Goal: Task Accomplishment & Management: Use online tool/utility

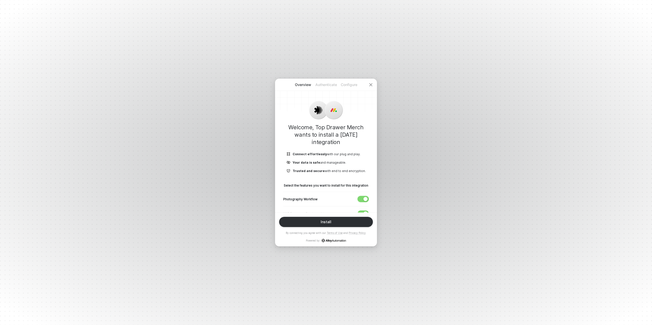
click at [363, 200] on div "button" at bounding box center [365, 199] width 4 height 4
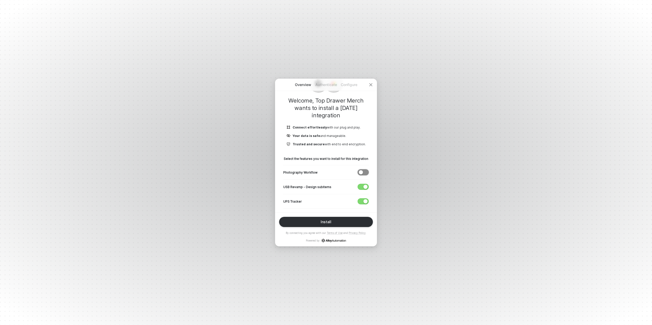
scroll to position [26, 0]
click at [364, 187] on div "button" at bounding box center [365, 187] width 4 height 4
drag, startPoint x: 361, startPoint y: 200, endPoint x: 358, endPoint y: 198, distance: 3.1
click at [361, 200] on span "button" at bounding box center [362, 202] width 8 height 6
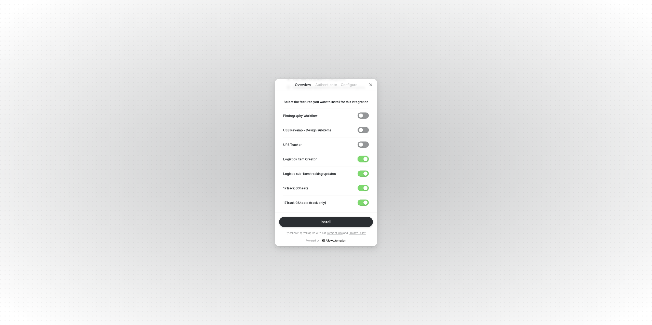
drag, startPoint x: 364, startPoint y: 160, endPoint x: 362, endPoint y: 176, distance: 16.9
click at [364, 160] on div "button" at bounding box center [365, 159] width 4 height 4
click at [363, 176] on div "Logistic sub-item tracking updates" at bounding box center [326, 173] width 86 height 15
click at [363, 173] on button "button" at bounding box center [362, 174] width 11 height 6
click at [364, 188] on div "button" at bounding box center [365, 188] width 4 height 4
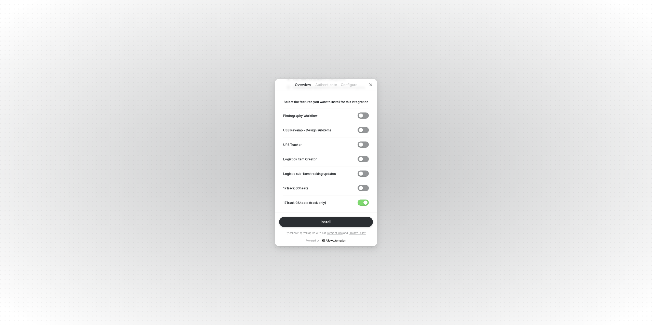
click at [363, 198] on div "17Track GSheets (track only)" at bounding box center [326, 202] width 86 height 15
click at [363, 200] on span "button" at bounding box center [362, 203] width 8 height 6
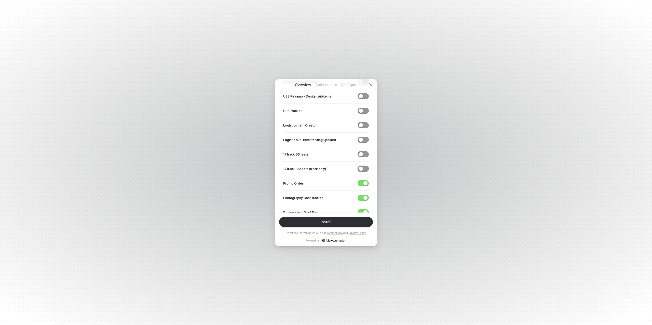
scroll to position [183, 0]
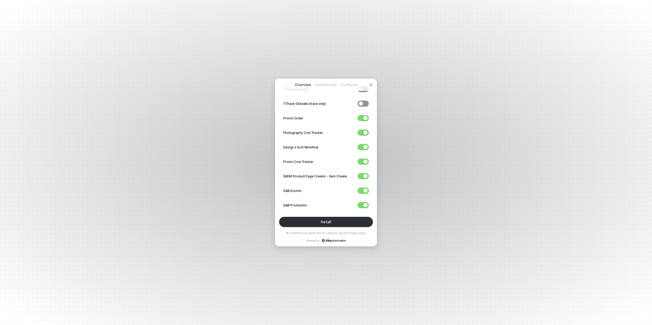
drag, startPoint x: 364, startPoint y: 189, endPoint x: 364, endPoint y: 179, distance: 10.2
click at [364, 189] on div "button" at bounding box center [365, 191] width 4 height 4
click at [363, 174] on div "button" at bounding box center [365, 176] width 4 height 4
click at [363, 160] on div "button" at bounding box center [365, 162] width 4 height 4
click at [363, 145] on div "button" at bounding box center [365, 147] width 4 height 4
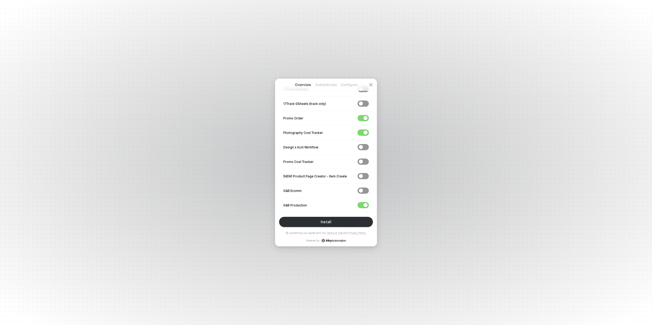
click at [363, 131] on span "button" at bounding box center [362, 133] width 8 height 6
click at [363, 119] on span "button" at bounding box center [362, 118] width 8 height 6
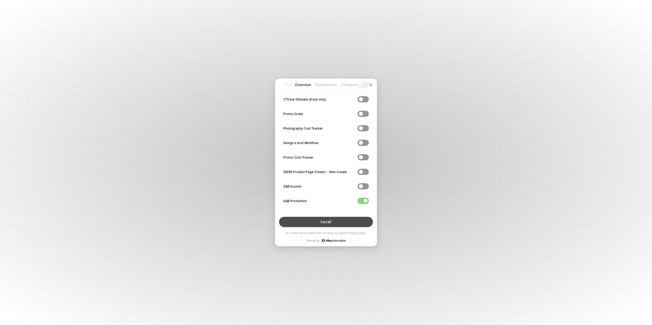
click at [329, 223] on div "Install" at bounding box center [326, 222] width 11 height 4
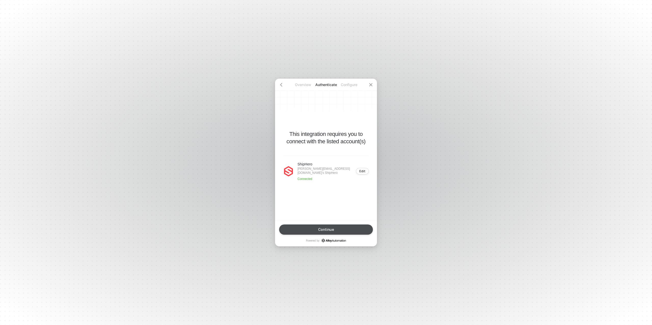
click at [328, 227] on button "Continue" at bounding box center [326, 230] width 94 height 10
click at [309, 174] on div "﻿" at bounding box center [326, 169] width 86 height 12
click at [323, 231] on div "Finish" at bounding box center [326, 230] width 10 height 4
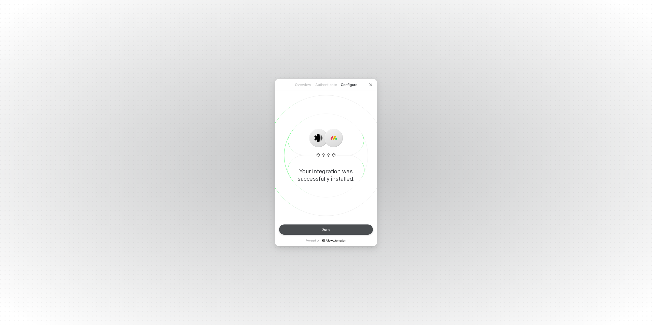
click at [323, 231] on div "Done" at bounding box center [325, 230] width 9 height 4
